Goal: Task Accomplishment & Management: Use online tool/utility

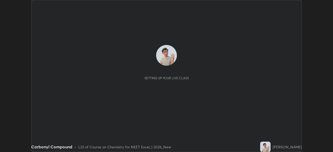
scroll to position [152, 333]
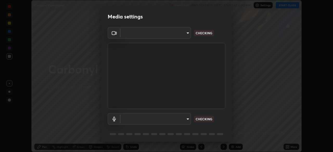
type input "71b0b5903dbe2f19866722545fb63627b4ea9dc08965a3ab927889d17f042457"
type input "b673ef06b2dab99450b44fb1d200b0319cb147da5a684de3e3b74b8bc1d6e17e"
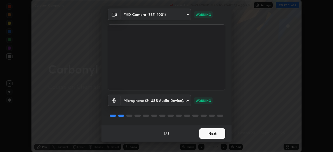
click at [218, 133] on button "Next" at bounding box center [212, 133] width 26 height 10
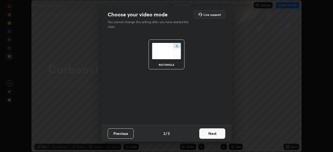
scroll to position [0, 0]
click at [218, 134] on button "Next" at bounding box center [212, 133] width 26 height 10
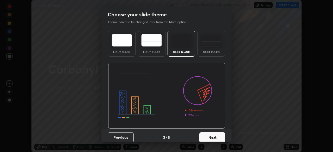
click at [219, 134] on button "Next" at bounding box center [212, 137] width 26 height 10
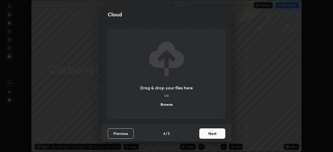
click at [221, 134] on button "Next" at bounding box center [212, 133] width 26 height 10
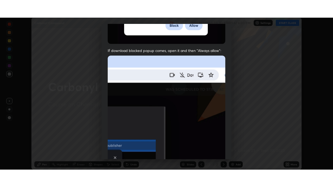
scroll to position [125, 0]
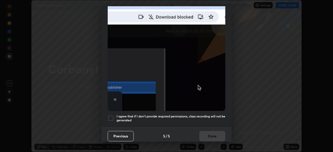
click at [211, 114] on h5 "I agree that if I don't provide required permissions, class recording will not …" at bounding box center [171, 118] width 109 height 8
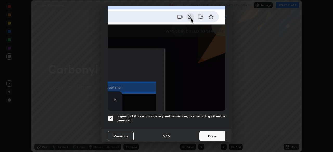
click at [215, 133] on button "Done" at bounding box center [212, 136] width 26 height 10
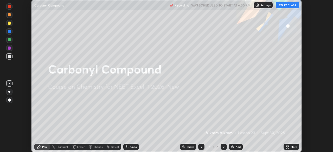
click at [284, 7] on button "START CLASS" at bounding box center [287, 5] width 23 height 6
click at [281, 6] on button "START CLASS" at bounding box center [287, 5] width 23 height 6
click at [237, 147] on div "Add" at bounding box center [238, 147] width 5 height 3
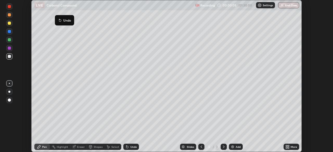
click at [58, 18] on icon at bounding box center [60, 20] width 4 height 4
click at [10, 40] on div at bounding box center [9, 39] width 3 height 3
click at [9, 49] on div at bounding box center [9, 48] width 3 height 3
click at [11, 92] on div at bounding box center [9, 92] width 6 height 6
click at [10, 94] on div at bounding box center [9, 92] width 6 height 6
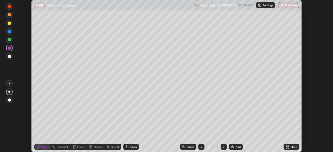
click at [136, 148] on div "Undo" at bounding box center [133, 147] width 7 height 3
click at [134, 146] on div "Undo" at bounding box center [133, 147] width 7 height 3
click at [133, 146] on div "Undo" at bounding box center [133, 147] width 7 height 3
click at [134, 147] on div "Undo" at bounding box center [133, 147] width 7 height 3
click at [134, 148] on div "Undo" at bounding box center [133, 147] width 7 height 3
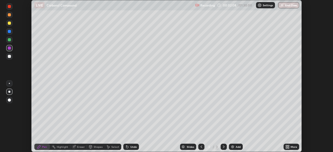
click at [134, 148] on div "Undo" at bounding box center [133, 147] width 7 height 3
click at [135, 147] on div "Undo" at bounding box center [133, 147] width 7 height 3
click at [136, 146] on div "Undo" at bounding box center [131, 147] width 16 height 6
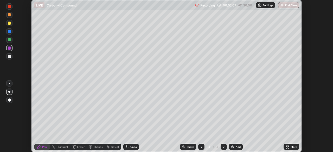
click at [136, 145] on div "Undo" at bounding box center [131, 147] width 16 height 6
click at [136, 146] on div "Undo" at bounding box center [133, 147] width 7 height 3
click at [137, 146] on div "Undo" at bounding box center [131, 147] width 16 height 6
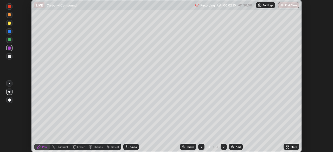
click at [135, 147] on div "Undo" at bounding box center [133, 147] width 7 height 3
click at [134, 146] on div "Undo" at bounding box center [133, 147] width 7 height 3
click at [135, 146] on div "Undo" at bounding box center [133, 147] width 7 height 3
click at [135, 147] on div "Undo" at bounding box center [133, 147] width 7 height 3
click at [135, 146] on div "Undo" at bounding box center [133, 147] width 7 height 3
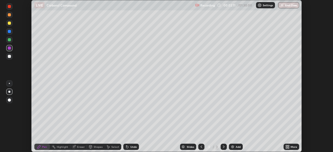
click at [135, 146] on div "Undo" at bounding box center [133, 147] width 7 height 3
click at [134, 147] on div "Undo" at bounding box center [133, 147] width 7 height 3
click at [8, 86] on div at bounding box center [9, 83] width 6 height 6
click at [80, 148] on div "Eraser" at bounding box center [81, 147] width 8 height 3
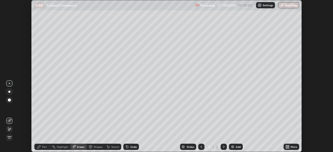
click at [46, 146] on div "Pen" at bounding box center [44, 147] width 5 height 3
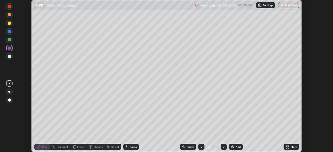
click at [132, 146] on div "Undo" at bounding box center [133, 147] width 7 height 3
click at [9, 57] on div at bounding box center [9, 56] width 3 height 3
click at [129, 147] on div "Undo" at bounding box center [131, 147] width 16 height 6
click at [81, 148] on div "Eraser" at bounding box center [81, 147] width 8 height 3
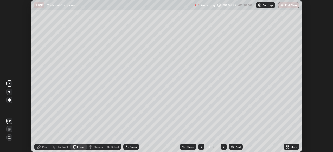
click at [10, 131] on icon at bounding box center [9, 129] width 4 height 4
click at [313, 129] on div "Setting up your live class" at bounding box center [166, 76] width 333 height 152
click at [24, 101] on div "Setting up your live class" at bounding box center [166, 76] width 333 height 152
click at [41, 148] on div "Pen" at bounding box center [42, 147] width 16 height 6
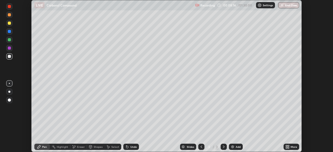
click at [8, 56] on div at bounding box center [9, 56] width 3 height 3
click at [8, 48] on div at bounding box center [9, 48] width 3 height 3
click at [291, 147] on div "More" at bounding box center [293, 147] width 7 height 3
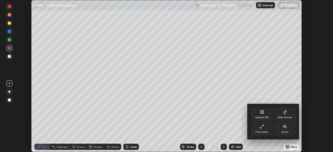
click at [266, 129] on div "Full screen" at bounding box center [261, 129] width 21 height 12
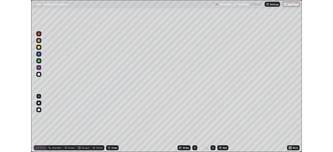
scroll to position [187, 333]
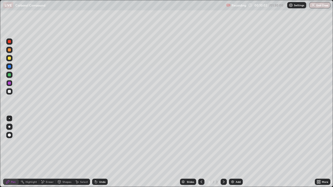
click at [102, 152] on div "Undo" at bounding box center [100, 182] width 16 height 6
click at [322, 152] on div "More" at bounding box center [325, 182] width 7 height 3
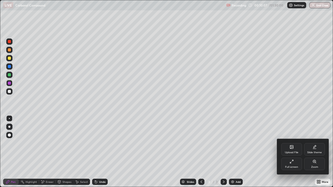
click at [292, 152] on div "Full screen" at bounding box center [291, 164] width 21 height 12
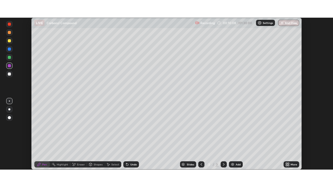
scroll to position [25852, 25672]
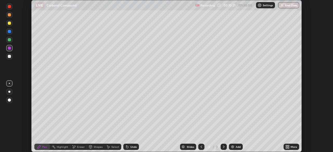
click at [82, 147] on div "Eraser" at bounding box center [81, 147] width 8 height 3
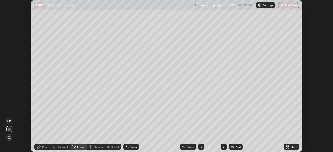
click at [45, 146] on div "Pen" at bounding box center [44, 147] width 5 height 3
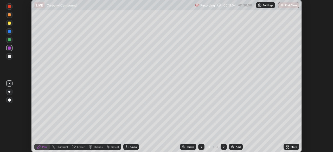
click at [10, 23] on div at bounding box center [9, 23] width 3 height 3
click at [235, 147] on div "Add" at bounding box center [236, 147] width 14 height 6
click at [271, 145] on div "Slides 4 / 4 Add" at bounding box center [211, 147] width 145 height 10
click at [9, 33] on div at bounding box center [9, 31] width 3 height 3
click at [12, 22] on div at bounding box center [9, 23] width 6 height 6
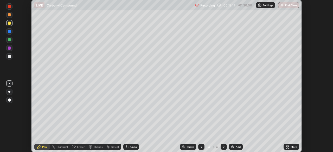
click at [11, 33] on div at bounding box center [9, 31] width 3 height 3
click at [78, 148] on div "Eraser" at bounding box center [81, 147] width 8 height 3
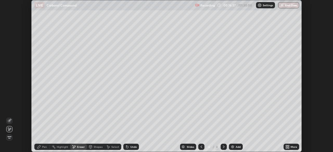
click at [46, 147] on div "Pen" at bounding box center [44, 147] width 5 height 3
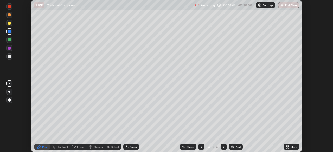
click at [78, 147] on div "Eraser" at bounding box center [81, 147] width 8 height 3
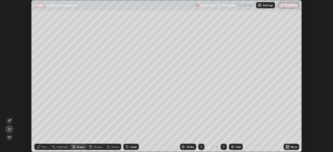
click at [40, 148] on icon at bounding box center [39, 147] width 4 height 4
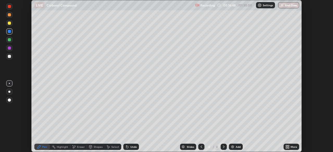
click at [12, 25] on div at bounding box center [9, 23] width 6 height 6
click at [79, 147] on div "Eraser" at bounding box center [81, 147] width 8 height 3
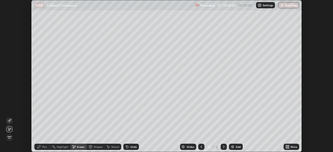
click at [45, 147] on div "Pen" at bounding box center [44, 147] width 5 height 3
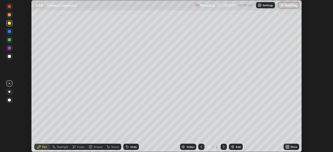
click at [9, 31] on div at bounding box center [9, 31] width 3 height 3
click at [80, 147] on div "Eraser" at bounding box center [81, 147] width 8 height 3
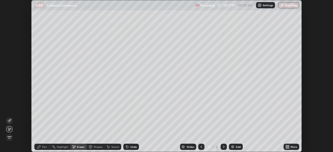
click at [45, 150] on div "Pen" at bounding box center [42, 147] width 16 height 6
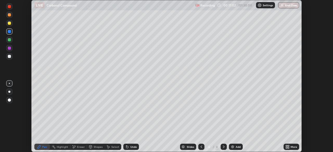
click at [9, 24] on div at bounding box center [9, 23] width 3 height 3
click at [75, 148] on icon at bounding box center [74, 147] width 4 height 4
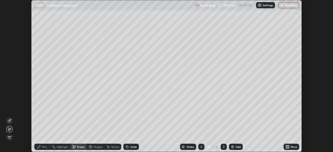
click at [42, 147] on div "Pen" at bounding box center [42, 147] width 16 height 6
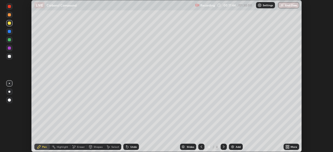
click at [11, 32] on div at bounding box center [9, 31] width 6 height 6
click at [79, 146] on div "Eraser" at bounding box center [81, 147] width 8 height 3
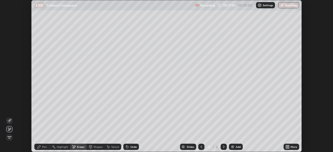
click at [42, 149] on div "Pen" at bounding box center [42, 147] width 16 height 6
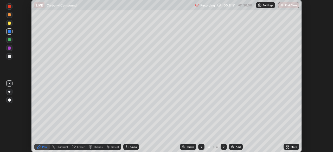
click at [9, 24] on div at bounding box center [9, 23] width 3 height 3
click at [312, 130] on div "Setting up your live class" at bounding box center [166, 76] width 333 height 152
click at [238, 148] on div "Add" at bounding box center [238, 147] width 5 height 3
click at [10, 57] on div at bounding box center [9, 56] width 3 height 3
click at [133, 147] on div "Undo" at bounding box center [133, 147] width 7 height 3
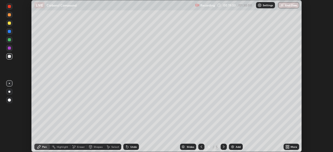
click at [9, 32] on div at bounding box center [9, 31] width 3 height 3
click at [9, 25] on div at bounding box center [9, 23] width 6 height 6
click at [8, 57] on div at bounding box center [9, 56] width 3 height 3
click at [8, 32] on div at bounding box center [9, 31] width 3 height 3
click at [7, 22] on div at bounding box center [9, 23] width 6 height 6
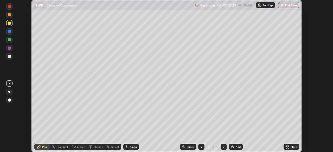
click at [8, 48] on div at bounding box center [9, 48] width 3 height 3
click at [11, 57] on div at bounding box center [9, 56] width 6 height 6
click at [12, 32] on div at bounding box center [9, 31] width 6 height 6
click at [12, 23] on div at bounding box center [9, 23] width 6 height 6
click at [10, 56] on div at bounding box center [9, 56] width 3 height 3
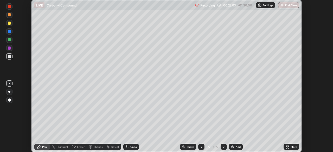
click at [11, 32] on div at bounding box center [9, 31] width 6 height 6
click at [11, 33] on div at bounding box center [9, 31] width 6 height 6
click at [9, 57] on div at bounding box center [9, 56] width 3 height 3
click at [10, 24] on div at bounding box center [9, 23] width 3 height 3
click at [9, 56] on div at bounding box center [9, 56] width 3 height 3
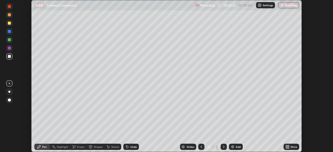
click at [9, 34] on div at bounding box center [9, 31] width 6 height 6
click at [198, 145] on div at bounding box center [201, 147] width 6 height 10
click at [222, 145] on icon at bounding box center [224, 147] width 4 height 4
click at [10, 48] on div at bounding box center [9, 48] width 3 height 3
click at [292, 146] on div "More" at bounding box center [293, 147] width 7 height 3
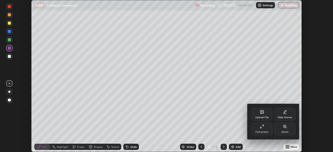
click at [263, 127] on icon at bounding box center [262, 127] width 4 height 4
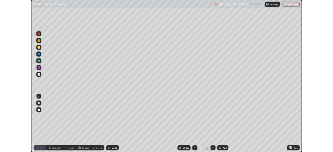
scroll to position [187, 333]
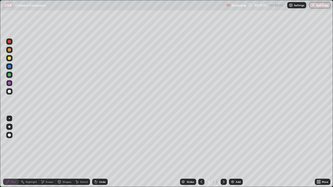
click at [233, 152] on img at bounding box center [232, 182] width 4 height 4
click at [318, 152] on icon at bounding box center [318, 182] width 4 height 4
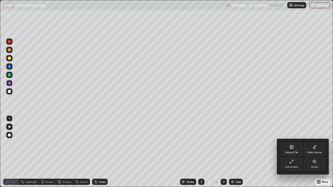
click at [288, 152] on div "Full screen" at bounding box center [291, 167] width 13 height 3
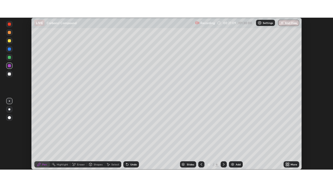
scroll to position [25852, 25672]
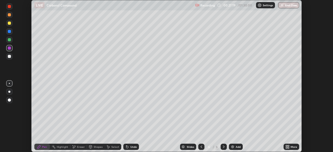
click at [8, 23] on div at bounding box center [9, 23] width 3 height 3
click at [9, 56] on div at bounding box center [9, 56] width 3 height 3
click at [18, 115] on div "Setting up your live class" at bounding box center [166, 76] width 333 height 152
click at [14, 123] on div "Erase all" at bounding box center [9, 75] width 12 height 131
click at [322, 118] on div "Setting up your live class" at bounding box center [166, 76] width 333 height 152
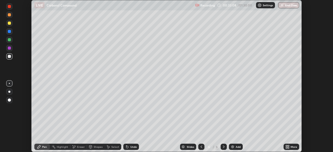
click at [313, 136] on div "Setting up your live class" at bounding box center [166, 76] width 333 height 152
click at [314, 103] on div "Setting up your live class" at bounding box center [166, 76] width 333 height 152
click at [315, 125] on div "Setting up your live class" at bounding box center [166, 76] width 333 height 152
click at [315, 123] on div "Setting up your live class" at bounding box center [166, 76] width 333 height 152
click at [309, 129] on div "Setting up your live class" at bounding box center [166, 76] width 333 height 152
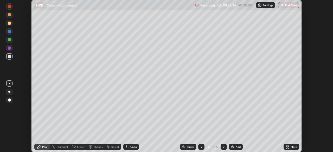
click at [237, 147] on div "Add" at bounding box center [238, 147] width 5 height 3
click at [133, 149] on div "Undo" at bounding box center [131, 147] width 16 height 6
click at [128, 148] on div "Undo" at bounding box center [131, 147] width 16 height 6
click at [131, 148] on div "Undo" at bounding box center [133, 147] width 7 height 3
click at [77, 148] on div "Eraser" at bounding box center [81, 147] width 8 height 3
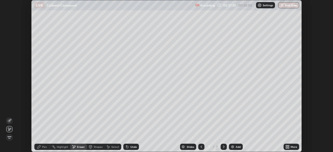
click at [41, 150] on div "Pen" at bounding box center [42, 147] width 16 height 6
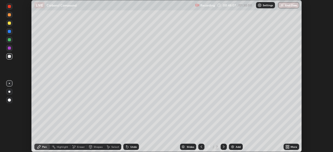
click at [316, 125] on div "Setting up your live class" at bounding box center [166, 76] width 333 height 152
click at [296, 148] on div "More" at bounding box center [293, 147] width 7 height 3
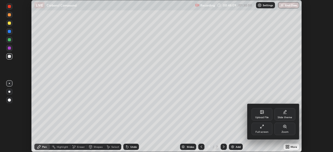
click at [314, 136] on div at bounding box center [166, 76] width 333 height 152
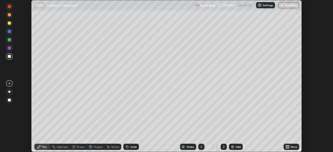
click at [320, 130] on div "Setting up your live class" at bounding box center [166, 76] width 333 height 152
click at [314, 133] on div "Setting up your live class" at bounding box center [166, 76] width 333 height 152
click at [235, 147] on div "Add" at bounding box center [236, 147] width 14 height 6
click at [132, 146] on div "Undo" at bounding box center [133, 147] width 7 height 3
click at [133, 147] on div "Undo" at bounding box center [133, 147] width 7 height 3
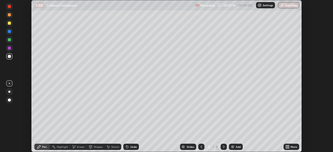
click at [7, 23] on div at bounding box center [9, 23] width 6 height 6
click at [9, 40] on div at bounding box center [9, 39] width 3 height 3
click at [9, 48] on div at bounding box center [9, 48] width 3 height 3
click at [131, 146] on div "Undo" at bounding box center [133, 147] width 7 height 3
click at [132, 147] on div "Undo" at bounding box center [133, 147] width 7 height 3
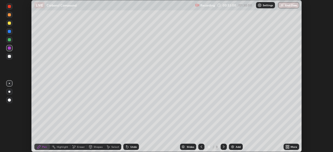
click at [132, 147] on div "Undo" at bounding box center [133, 147] width 7 height 3
click at [136, 146] on div "Undo" at bounding box center [133, 147] width 7 height 3
click at [136, 145] on div "Undo" at bounding box center [131, 147] width 16 height 6
click at [137, 145] on div "Undo" at bounding box center [131, 147] width 16 height 6
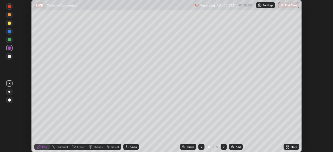
click at [138, 145] on div "Undo" at bounding box center [131, 147] width 16 height 6
click at [292, 144] on div "More" at bounding box center [291, 147] width 16 height 6
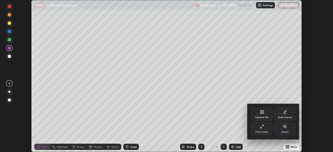
click at [261, 131] on div "Full screen" at bounding box center [261, 132] width 13 height 3
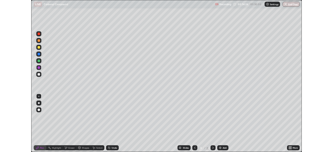
scroll to position [187, 333]
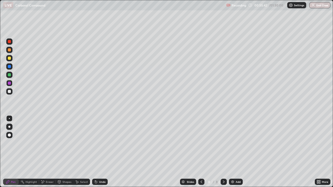
click at [237, 152] on div "Add" at bounding box center [238, 182] width 5 height 3
click at [10, 59] on div at bounding box center [9, 58] width 3 height 3
click at [99, 152] on div "Undo" at bounding box center [100, 182] width 16 height 6
click at [98, 152] on div "Undo" at bounding box center [100, 182] width 16 height 6
click at [96, 152] on icon at bounding box center [96, 182] width 4 height 4
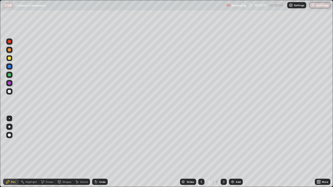
click at [9, 69] on div at bounding box center [9, 66] width 6 height 6
click at [9, 75] on div at bounding box center [9, 74] width 3 height 3
click at [9, 91] on div at bounding box center [9, 91] width 3 height 3
click at [101, 152] on div "Undo" at bounding box center [102, 182] width 7 height 3
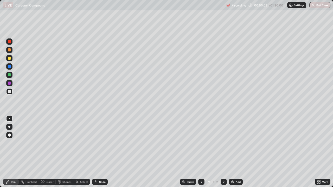
click at [101, 152] on div "Undo" at bounding box center [102, 182] width 7 height 3
click at [235, 152] on div "Add" at bounding box center [236, 182] width 14 height 6
click at [9, 59] on div at bounding box center [9, 58] width 3 height 3
click at [237, 152] on div "Add" at bounding box center [238, 182] width 5 height 3
click at [10, 92] on div at bounding box center [9, 91] width 3 height 3
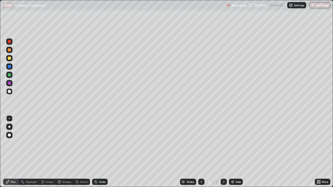
click at [321, 152] on div "More" at bounding box center [323, 182] width 16 height 6
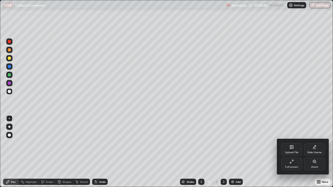
click at [289, 152] on div "Full screen" at bounding box center [291, 164] width 21 height 12
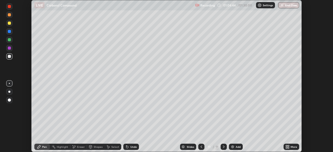
scroll to position [25852, 25672]
click at [81, 147] on div "Eraser" at bounding box center [81, 147] width 8 height 3
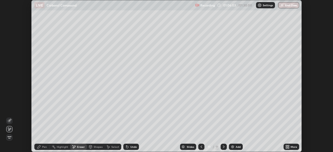
click at [46, 148] on div "Pen" at bounding box center [44, 147] width 5 height 3
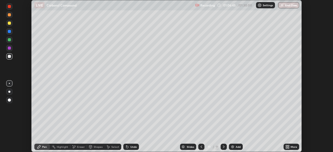
click at [79, 147] on div "Eraser" at bounding box center [81, 147] width 8 height 3
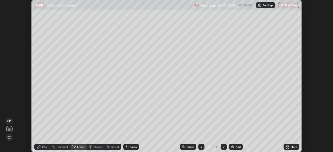
click at [9, 138] on span "Erase all" at bounding box center [10, 137] width 6 height 3
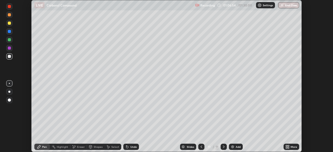
click at [201, 147] on icon at bounding box center [201, 147] width 4 height 4
click at [223, 147] on icon at bounding box center [224, 147] width 4 height 4
click at [80, 147] on div "Eraser" at bounding box center [81, 147] width 8 height 3
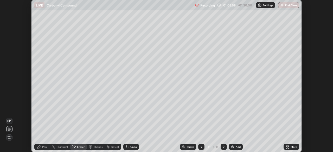
click at [9, 121] on icon at bounding box center [9, 121] width 4 height 4
click at [43, 147] on div "Pen" at bounding box center [44, 147] width 5 height 3
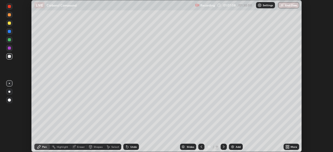
click at [131, 147] on div "Undo" at bounding box center [133, 147] width 7 height 3
click at [134, 146] on div "Undo" at bounding box center [133, 147] width 7 height 3
click at [9, 24] on div at bounding box center [9, 23] width 3 height 3
click at [128, 145] on div "Undo" at bounding box center [131, 147] width 16 height 6
click at [129, 148] on div "Undo" at bounding box center [131, 147] width 16 height 6
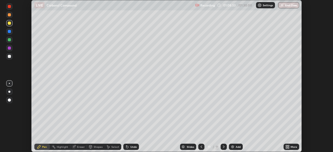
click at [129, 148] on div "Undo" at bounding box center [131, 147] width 16 height 6
click at [126, 147] on icon at bounding box center [127, 147] width 2 height 2
click at [127, 148] on icon at bounding box center [127, 147] width 2 height 2
click at [128, 147] on icon at bounding box center [127, 147] width 4 height 4
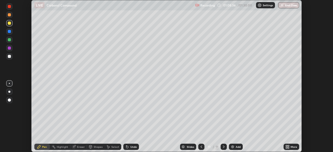
click at [11, 55] on div at bounding box center [9, 56] width 6 height 6
click at [131, 147] on div "Undo" at bounding box center [133, 147] width 7 height 3
click at [9, 23] on div at bounding box center [9, 23] width 3 height 3
click at [10, 57] on div at bounding box center [9, 56] width 3 height 3
click at [80, 148] on div "Eraser" at bounding box center [81, 147] width 8 height 3
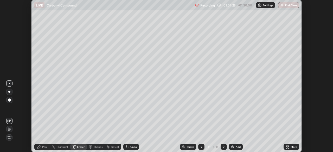
click at [43, 148] on div "Pen" at bounding box center [44, 147] width 5 height 3
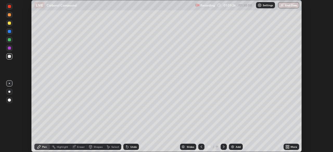
click at [9, 23] on div at bounding box center [9, 23] width 3 height 3
click at [10, 56] on div at bounding box center [9, 56] width 3 height 3
click at [8, 40] on div at bounding box center [9, 39] width 3 height 3
click at [132, 146] on div "Undo" at bounding box center [133, 147] width 7 height 3
click at [132, 150] on div "Undo" at bounding box center [131, 147] width 16 height 6
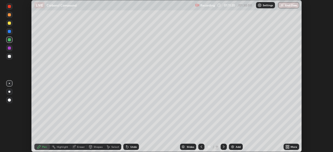
click at [233, 148] on img at bounding box center [232, 147] width 4 height 4
click at [9, 32] on div at bounding box center [9, 31] width 3 height 3
click at [9, 23] on div at bounding box center [9, 23] width 3 height 3
click at [9, 15] on div at bounding box center [9, 14] width 3 height 3
click at [9, 32] on div at bounding box center [9, 31] width 3 height 3
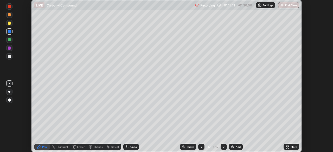
click at [9, 24] on div at bounding box center [9, 23] width 3 height 3
click at [7, 15] on div at bounding box center [9, 15] width 6 height 6
click at [9, 40] on div at bounding box center [9, 39] width 3 height 3
click at [135, 147] on div "Undo" at bounding box center [133, 147] width 7 height 3
click at [10, 49] on div at bounding box center [9, 48] width 3 height 3
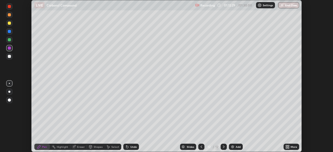
click at [8, 58] on div at bounding box center [9, 56] width 6 height 6
click at [19, 139] on div "Setting up your live class" at bounding box center [166, 76] width 333 height 152
click at [240, 148] on div "Add" at bounding box center [238, 147] width 5 height 3
click at [9, 40] on div at bounding box center [9, 39] width 3 height 3
click at [9, 34] on div at bounding box center [9, 31] width 6 height 6
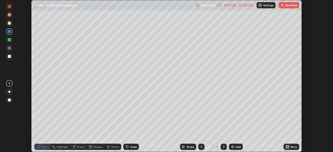
click at [283, 7] on img "button" at bounding box center [282, 5] width 4 height 4
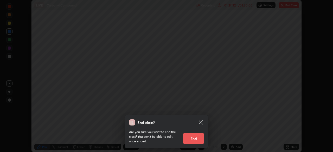
click at [197, 139] on button "End" at bounding box center [193, 138] width 21 height 10
